Goal: Information Seeking & Learning: Learn about a topic

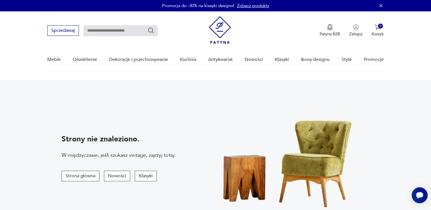
click at [109, 27] on input "text" at bounding box center [121, 30] width 74 height 11
type input "*******"
click at [149, 31] on icon "Szukaj" at bounding box center [152, 31] width 6 height 6
type input "*******"
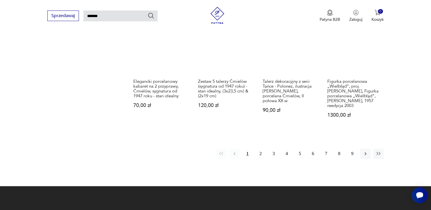
scroll to position [477, 0]
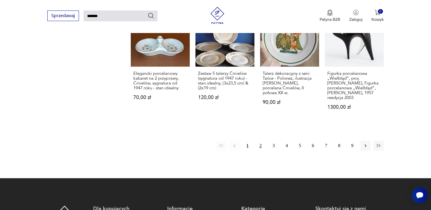
click at [261, 141] on button "2" at bounding box center [261, 146] width 10 height 10
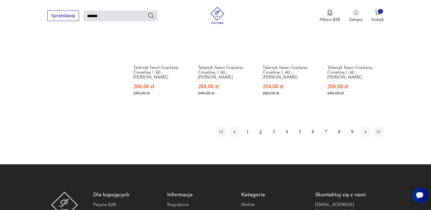
scroll to position [477, 0]
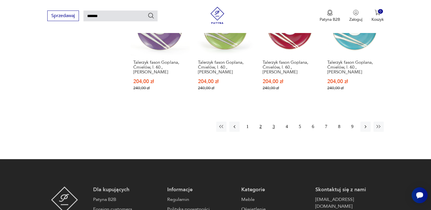
click at [271, 122] on button "3" at bounding box center [274, 127] width 10 height 10
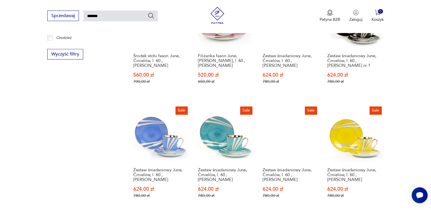
scroll to position [448, 0]
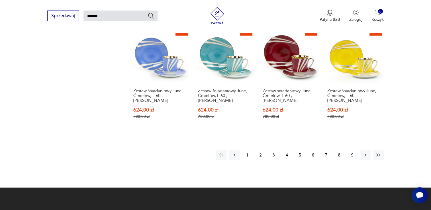
click at [288, 150] on button "4" at bounding box center [287, 155] width 10 height 10
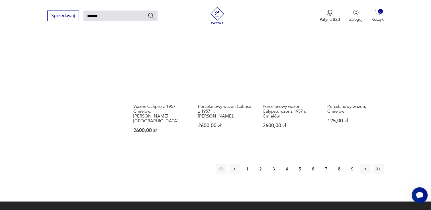
scroll to position [448, 0]
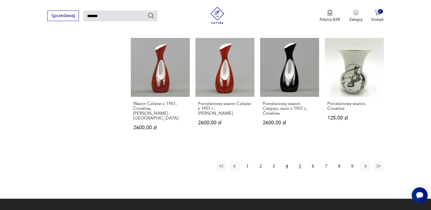
click at [298, 161] on button "5" at bounding box center [300, 166] width 10 height 10
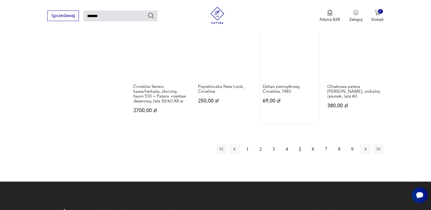
scroll to position [448, 0]
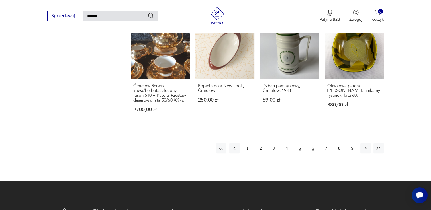
click at [313, 143] on button "6" at bounding box center [313, 148] width 10 height 10
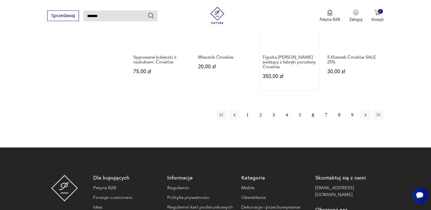
scroll to position [477, 0]
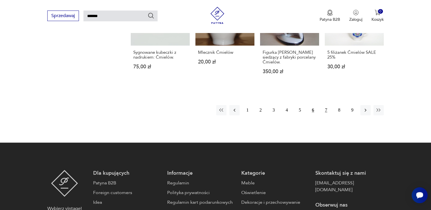
click at [325, 105] on button "7" at bounding box center [326, 110] width 10 height 10
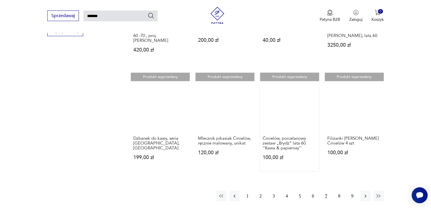
scroll to position [505, 0]
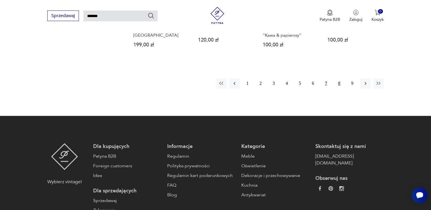
click at [341, 79] on button "8" at bounding box center [340, 83] width 10 height 10
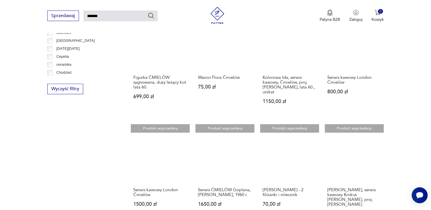
scroll to position [420, 0]
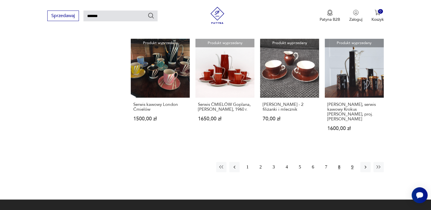
click at [350, 162] on button "9" at bounding box center [353, 167] width 10 height 10
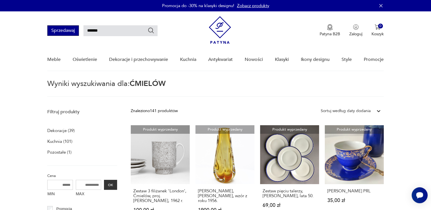
drag, startPoint x: 115, startPoint y: 33, endPoint x: 78, endPoint y: 33, distance: 37.1
click at [80, 33] on div "Sprzedawaj *******" at bounding box center [102, 30] width 110 height 11
type input "********"
click at [149, 30] on icon "Szukaj" at bounding box center [151, 30] width 7 height 7
type input "********"
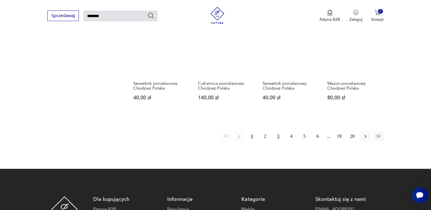
scroll to position [448, 0]
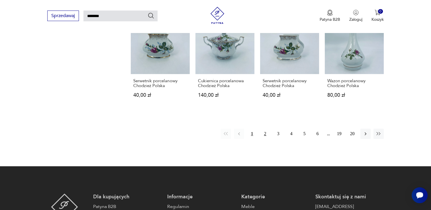
click at [267, 129] on button "2" at bounding box center [265, 134] width 10 height 10
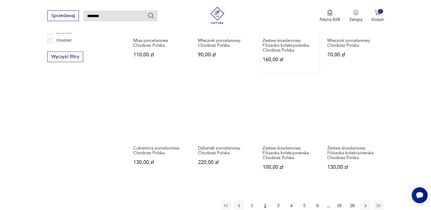
scroll to position [448, 0]
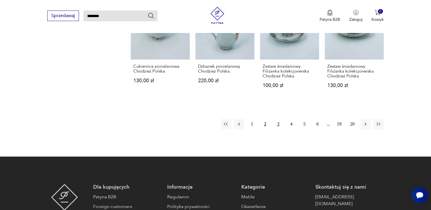
click at [279, 124] on button "3" at bounding box center [278, 124] width 10 height 10
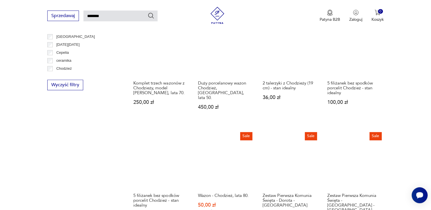
scroll to position [420, 0]
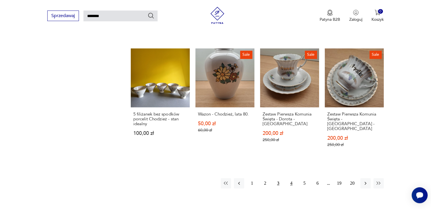
click at [291, 179] on button "4" at bounding box center [292, 184] width 10 height 10
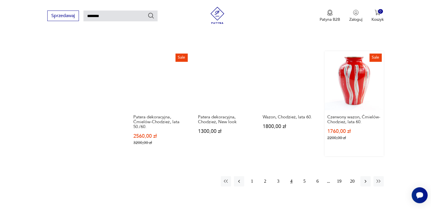
scroll to position [420, 0]
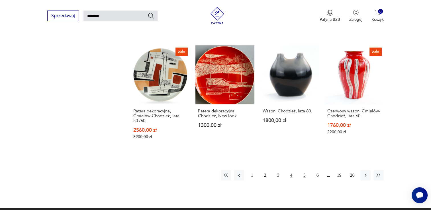
click at [306, 171] on button "5" at bounding box center [305, 176] width 10 height 10
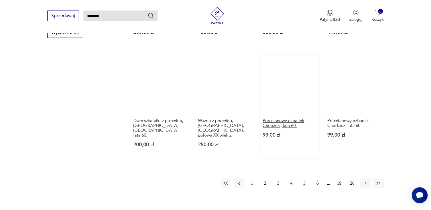
scroll to position [391, 0]
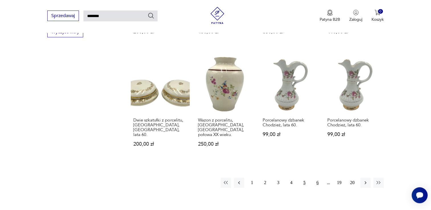
click at [315, 178] on button "6" at bounding box center [318, 183] width 10 height 10
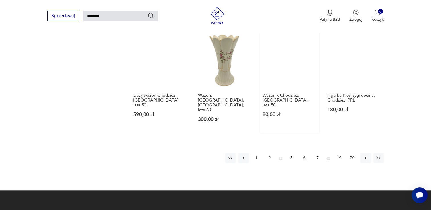
scroll to position [448, 0]
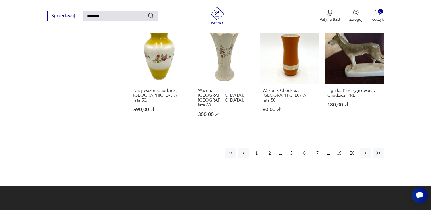
click at [319, 148] on button "7" at bounding box center [318, 153] width 10 height 10
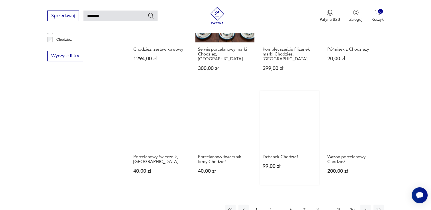
scroll to position [448, 0]
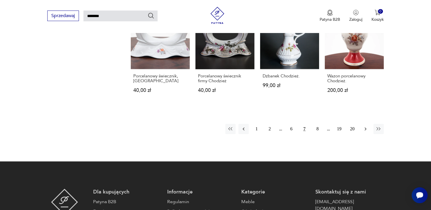
click at [361, 124] on button "button" at bounding box center [366, 129] width 10 height 10
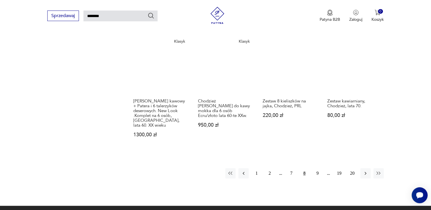
scroll to position [448, 0]
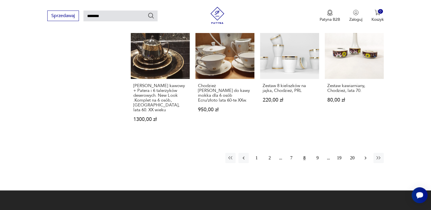
click at [363, 155] on icon "button" at bounding box center [366, 158] width 6 height 6
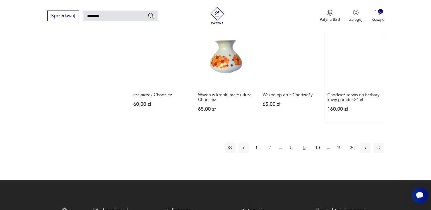
scroll to position [448, 0]
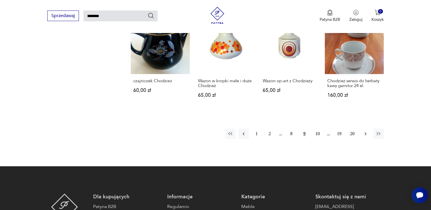
click at [363, 131] on icon "button" at bounding box center [366, 134] width 6 height 6
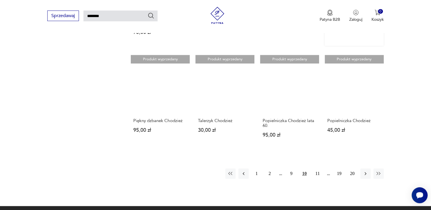
scroll to position [420, 0]
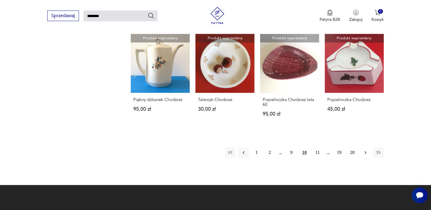
click at [363, 156] on button "button" at bounding box center [366, 153] width 10 height 10
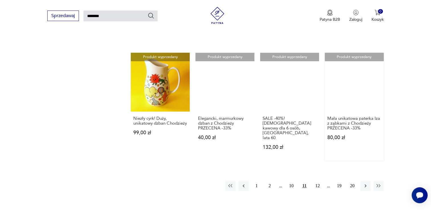
scroll to position [420, 0]
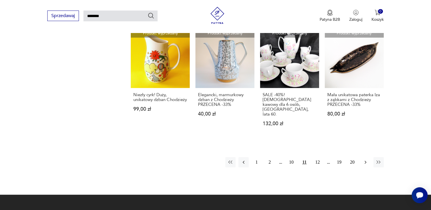
click at [362, 157] on button "button" at bounding box center [366, 162] width 10 height 10
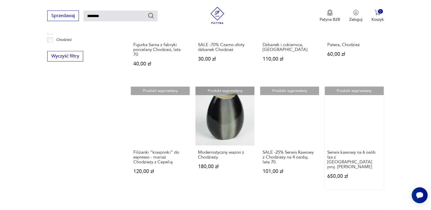
scroll to position [448, 0]
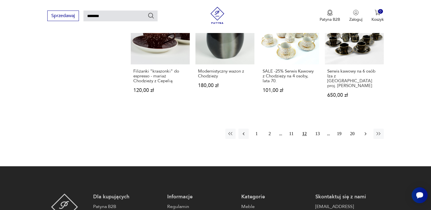
click at [365, 131] on icon "button" at bounding box center [366, 134] width 6 height 6
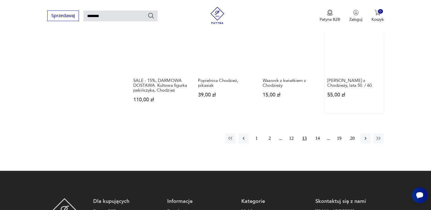
scroll to position [448, 0]
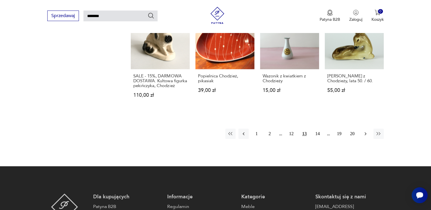
click at [362, 129] on button "button" at bounding box center [366, 134] width 10 height 10
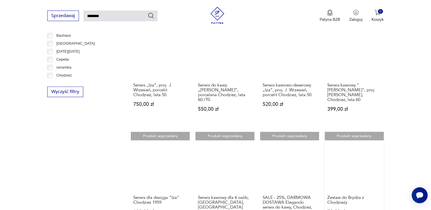
scroll to position [391, 0]
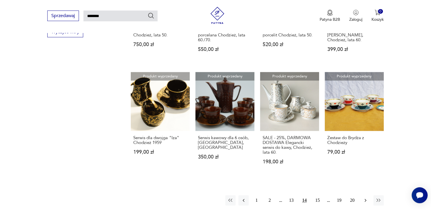
click at [366, 198] on icon "button" at bounding box center [366, 201] width 6 height 6
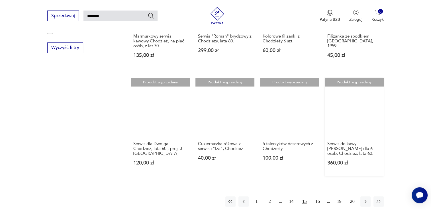
scroll to position [391, 0]
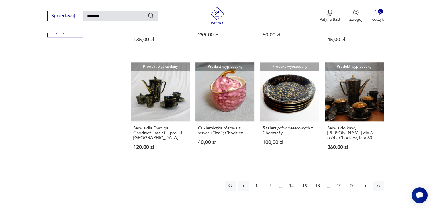
click at [363, 181] on button "button" at bounding box center [366, 186] width 10 height 10
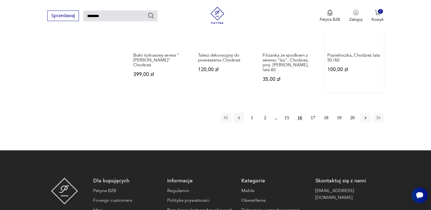
scroll to position [477, 0]
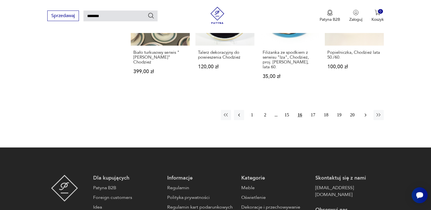
click at [367, 117] on button "button" at bounding box center [366, 115] width 10 height 10
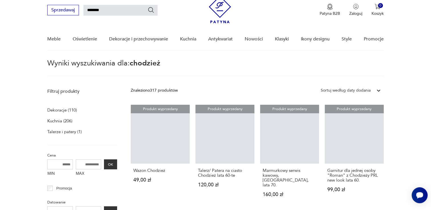
scroll to position [20, 0]
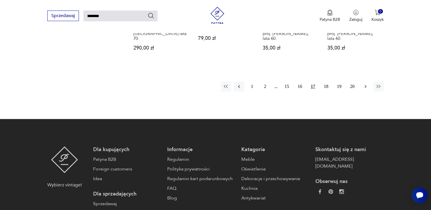
click at [364, 84] on icon "button" at bounding box center [366, 87] width 6 height 6
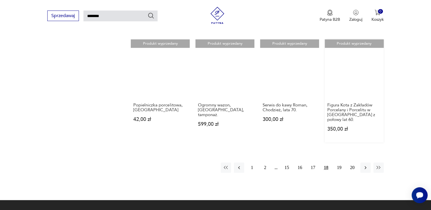
scroll to position [420, 0]
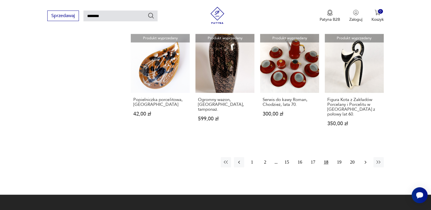
click at [367, 160] on icon "button" at bounding box center [366, 163] width 6 height 6
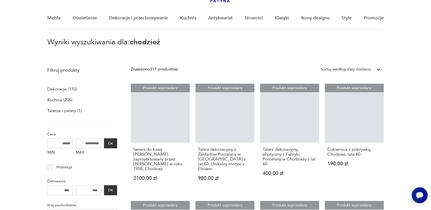
scroll to position [20, 0]
